Goal: Information Seeking & Learning: Learn about a topic

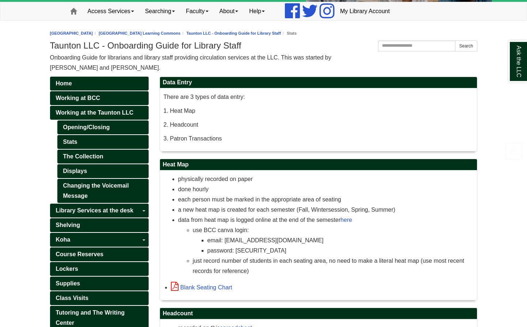
scroll to position [112, 0]
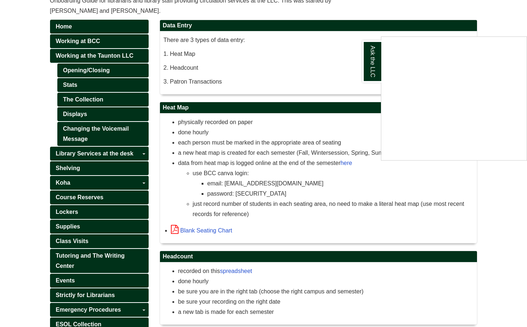
click at [26, 69] on div "Ask the LLC" at bounding box center [263, 163] width 527 height 327
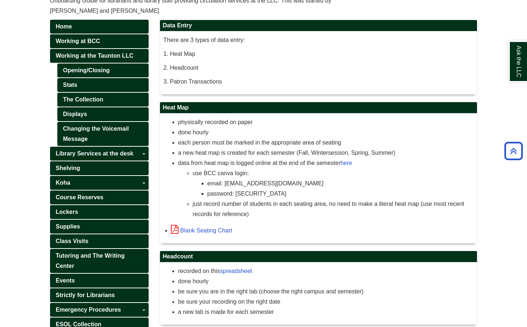
click at [40, 160] on body "Skip to Main Content Toggle navigation Home Access Services Access Services Pol…" at bounding box center [263, 160] width 527 height 544
click at [87, 121] on ul "Opening/Closing Stats The Collection Displays Changing the Voicemail Message" at bounding box center [102, 105] width 91 height 83
click at [87, 127] on link "Changing the Voicemail Message" at bounding box center [102, 134] width 91 height 24
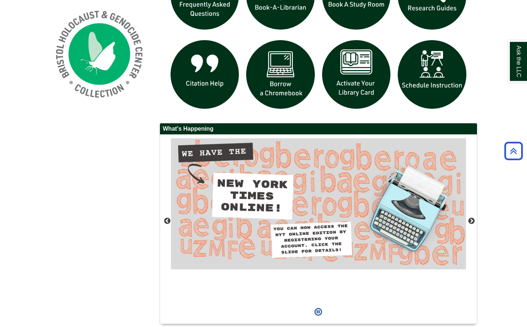
scroll to position [567, 0]
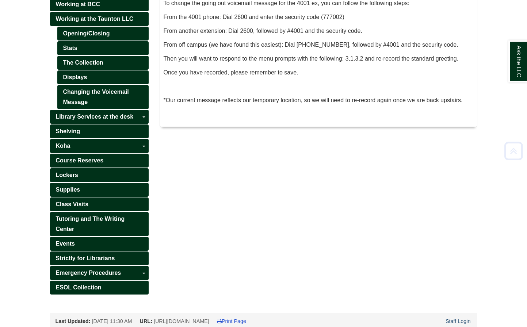
scroll to position [149, 0]
click at [102, 179] on link "Lockers" at bounding box center [99, 175] width 99 height 14
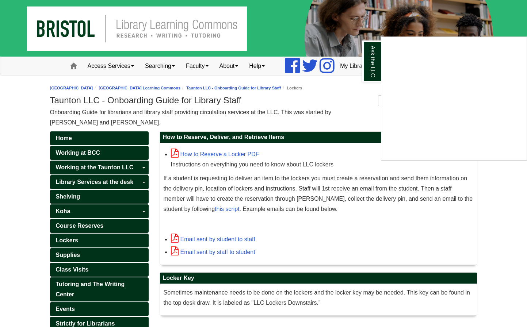
click at [97, 157] on div "Ask the LLC" at bounding box center [263, 163] width 527 height 327
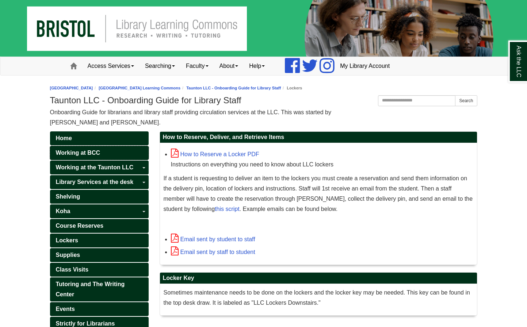
click at [97, 154] on span "Working at BCC" at bounding box center [78, 153] width 44 height 6
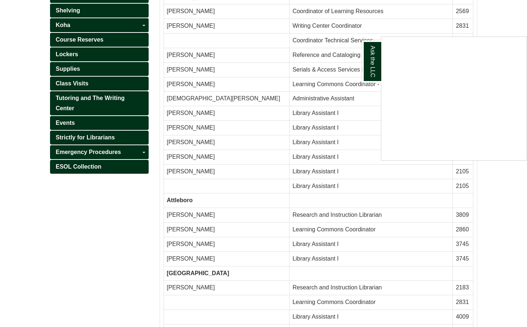
scroll to position [74, 0]
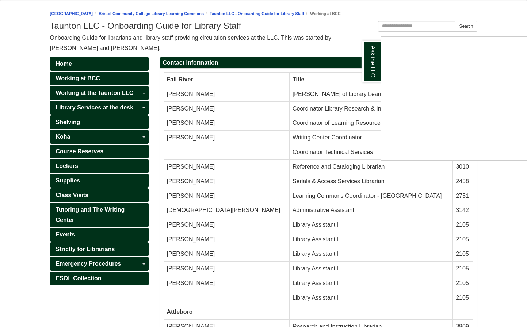
click at [109, 106] on div "Ask the LLC" at bounding box center [263, 163] width 527 height 327
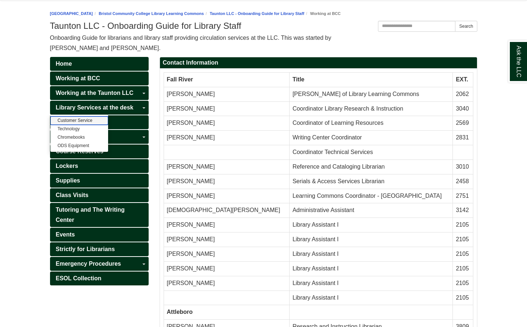
click at [89, 121] on link "Customer Service" at bounding box center [79, 120] width 58 height 8
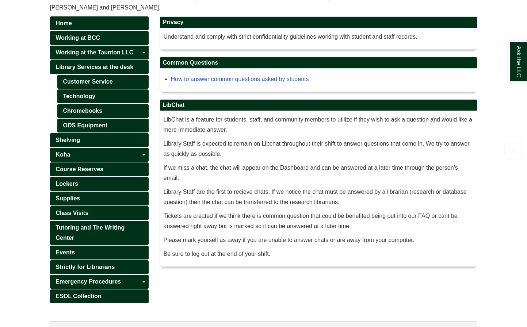
scroll to position [128, 0]
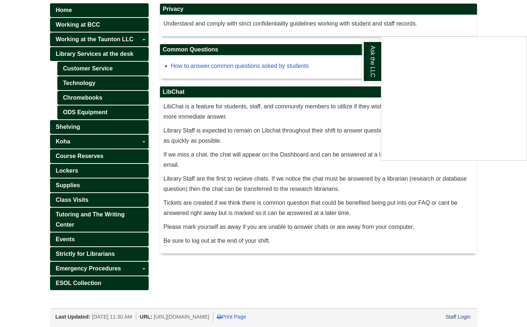
click at [326, 154] on div "Ask the LLC" at bounding box center [263, 163] width 527 height 327
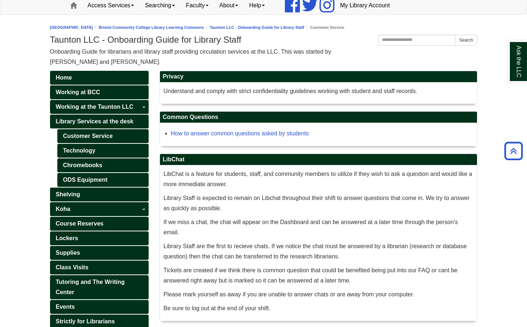
scroll to position [54, 0]
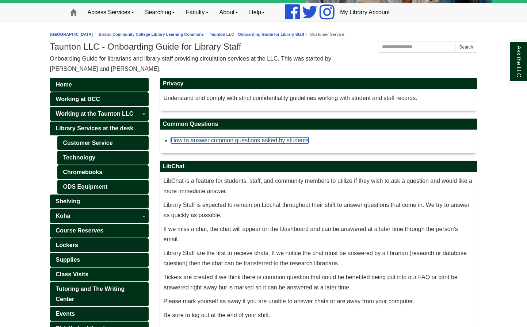
click at [274, 138] on link "How to answer common questions asked by students" at bounding box center [240, 140] width 138 height 6
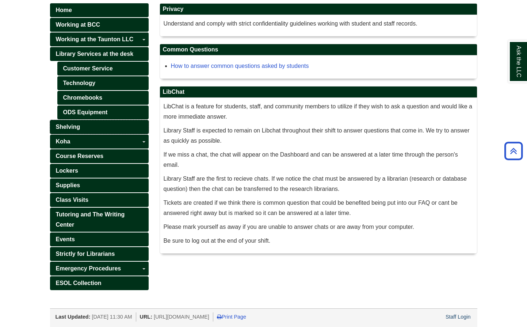
click at [81, 128] on link "Shelving" at bounding box center [99, 127] width 99 height 14
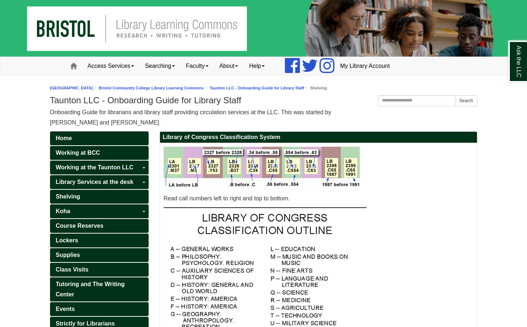
scroll to position [165, 0]
